Goal: Transaction & Acquisition: Purchase product/service

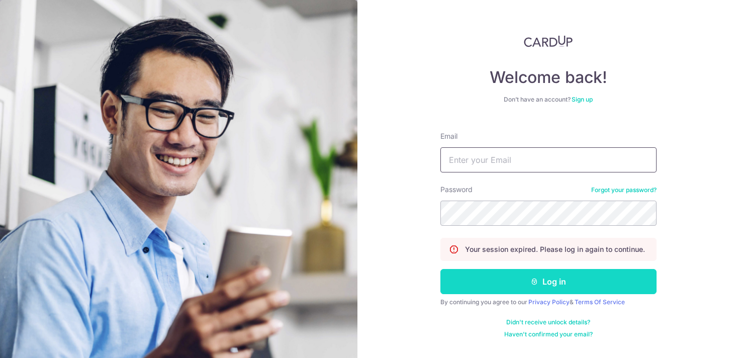
type input "thio.thomasks@gmail.com"
click at [478, 291] on button "Log in" at bounding box center [548, 281] width 216 height 25
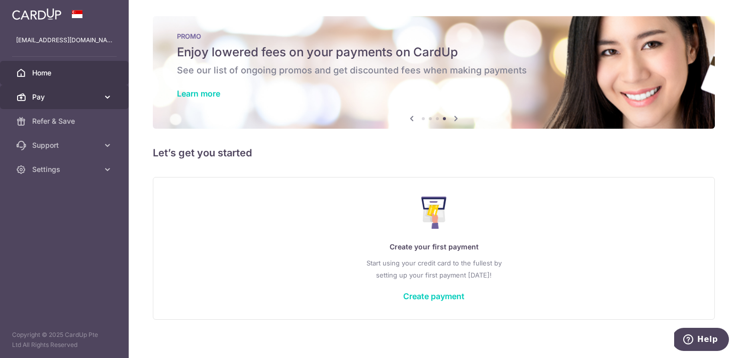
click at [65, 100] on span "Pay" at bounding box center [65, 97] width 66 height 10
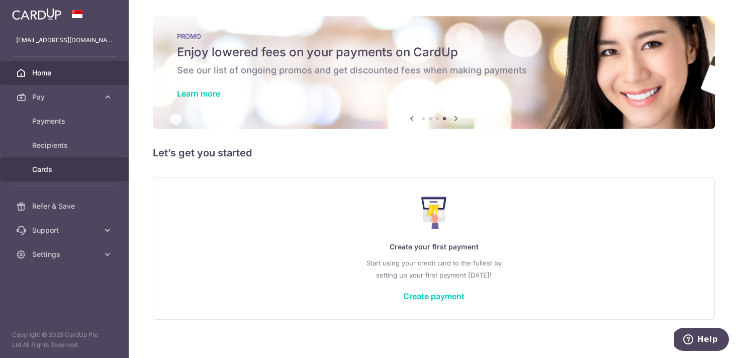
click at [68, 166] on span "Cards" at bounding box center [65, 169] width 66 height 10
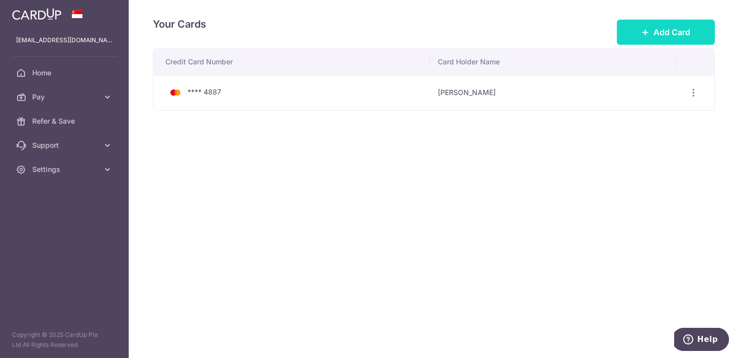
click at [654, 28] on span "Add Card" at bounding box center [672, 32] width 37 height 12
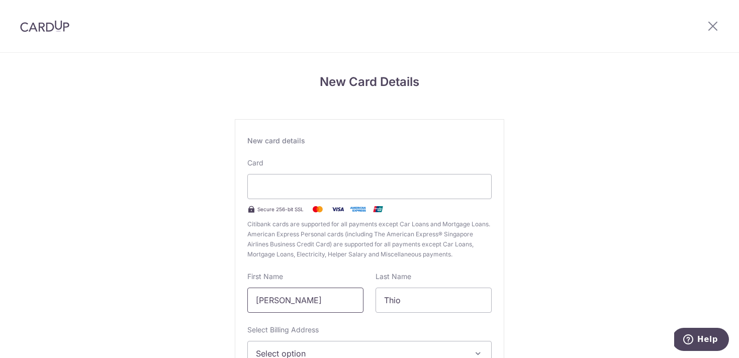
click at [301, 300] on input "Thomas" at bounding box center [305, 300] width 116 height 25
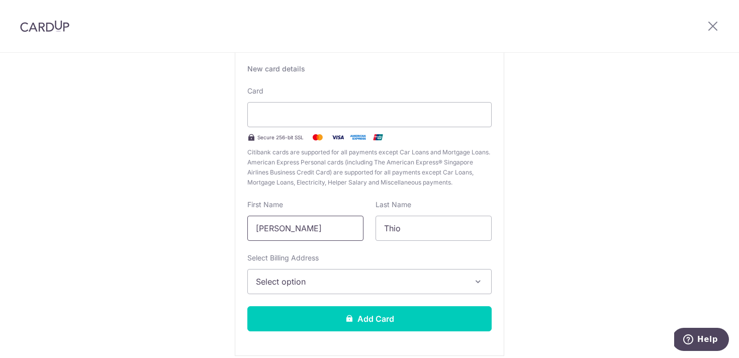
scroll to position [77, 0]
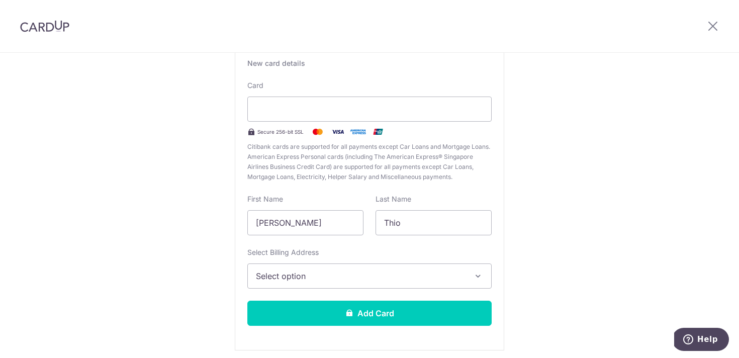
click at [321, 196] on div "First Name Thomas" at bounding box center [305, 214] width 116 height 41
click at [349, 278] on span "Select option" at bounding box center [360, 276] width 209 height 12
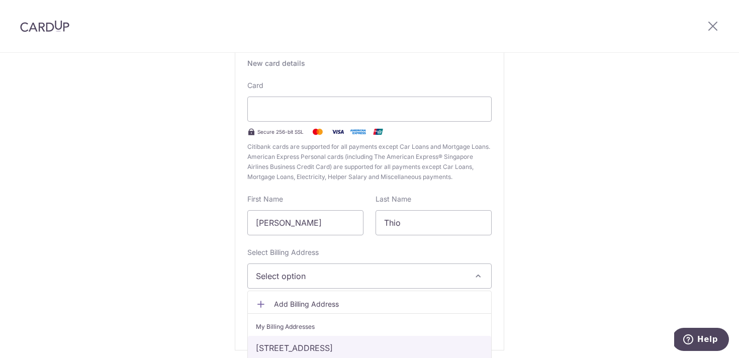
click at [362, 346] on link "147 Tampines Avenue 5, Singapore, Singapore-521147" at bounding box center [369, 348] width 243 height 24
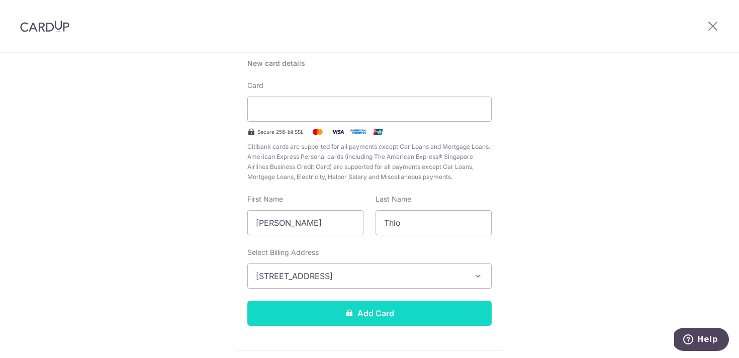
click at [372, 312] on button "Add Card" at bounding box center [369, 313] width 244 height 25
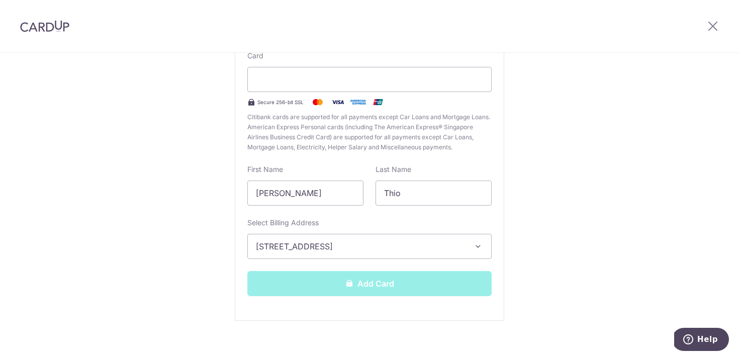
scroll to position [117, 0]
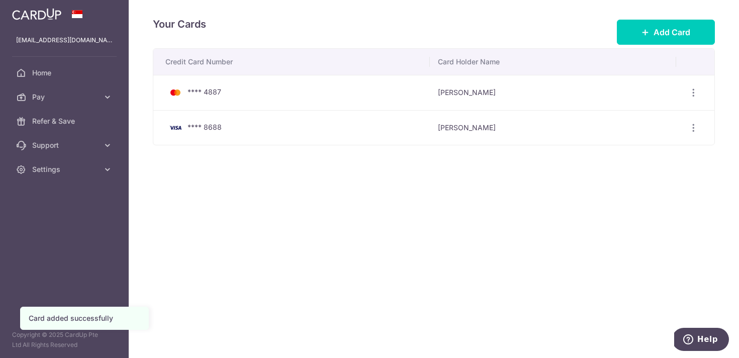
click at [383, 192] on div "Your Cards Add Card Credit Card Number Card Holder Name **** 4887 Thomas Thio V…" at bounding box center [434, 179] width 610 height 358
click at [285, 262] on div "Your Cards Add Card Credit Card Number Card Holder Name **** 4887 Thomas Thio V…" at bounding box center [434, 179] width 610 height 358
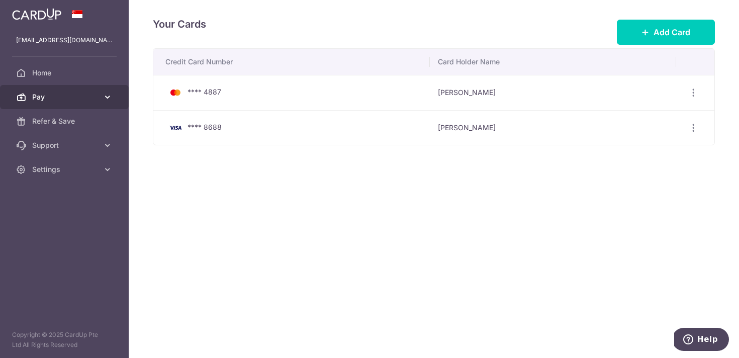
click at [74, 90] on link "Pay" at bounding box center [64, 97] width 129 height 24
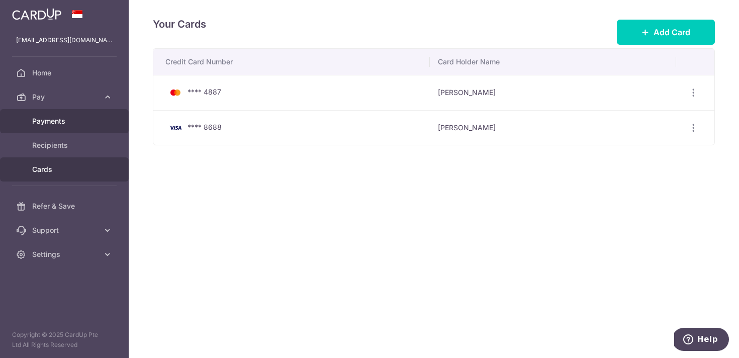
click at [76, 120] on span "Payments" at bounding box center [65, 121] width 66 height 10
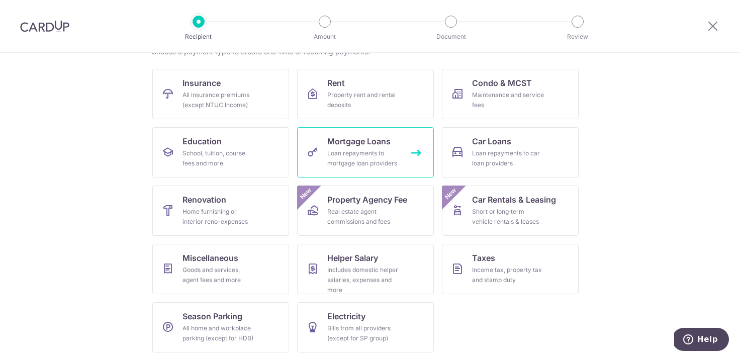
scroll to position [92, 0]
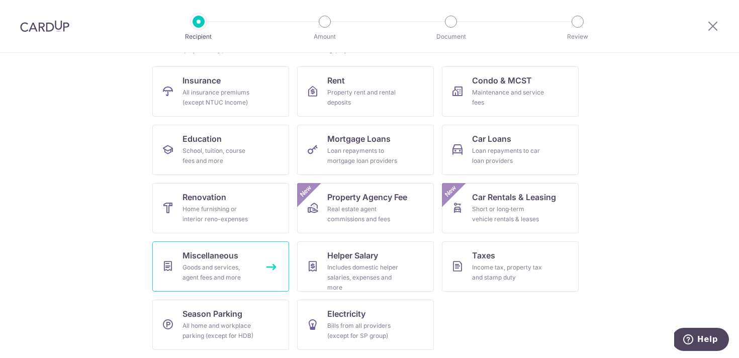
click at [237, 285] on link "Miscellaneous Goods and services, agent fees and more" at bounding box center [220, 266] width 137 height 50
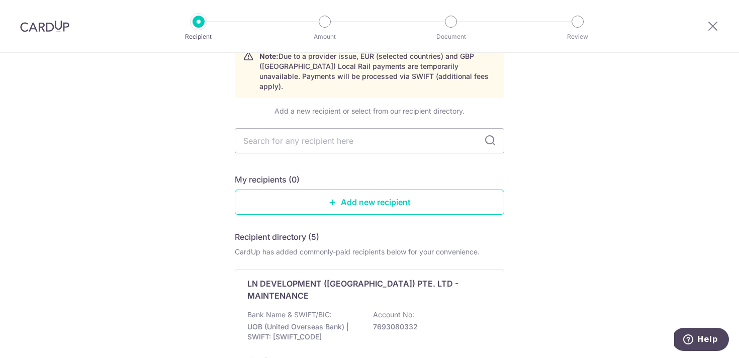
scroll to position [55, 0]
